Goal: Understand process/instructions: Learn how to perform a task or action

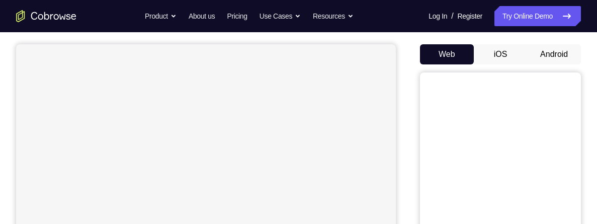
scroll to position [86, 0]
click at [565, 56] on button "Android" at bounding box center [554, 54] width 54 height 20
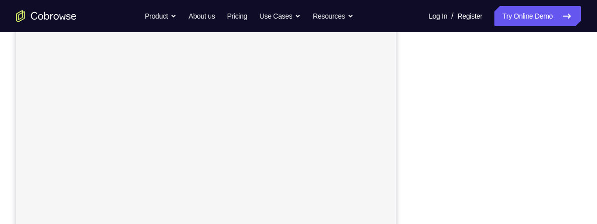
click at [580, 176] on div at bounding box center [500, 133] width 161 height 309
click at [595, 204] on div "Your Support Agent Your Customer Web iOS Android Next Steps We’d be happy to gi…" at bounding box center [298, 186] width 597 height 663
